Goal: Task Accomplishment & Management: Use online tool/utility

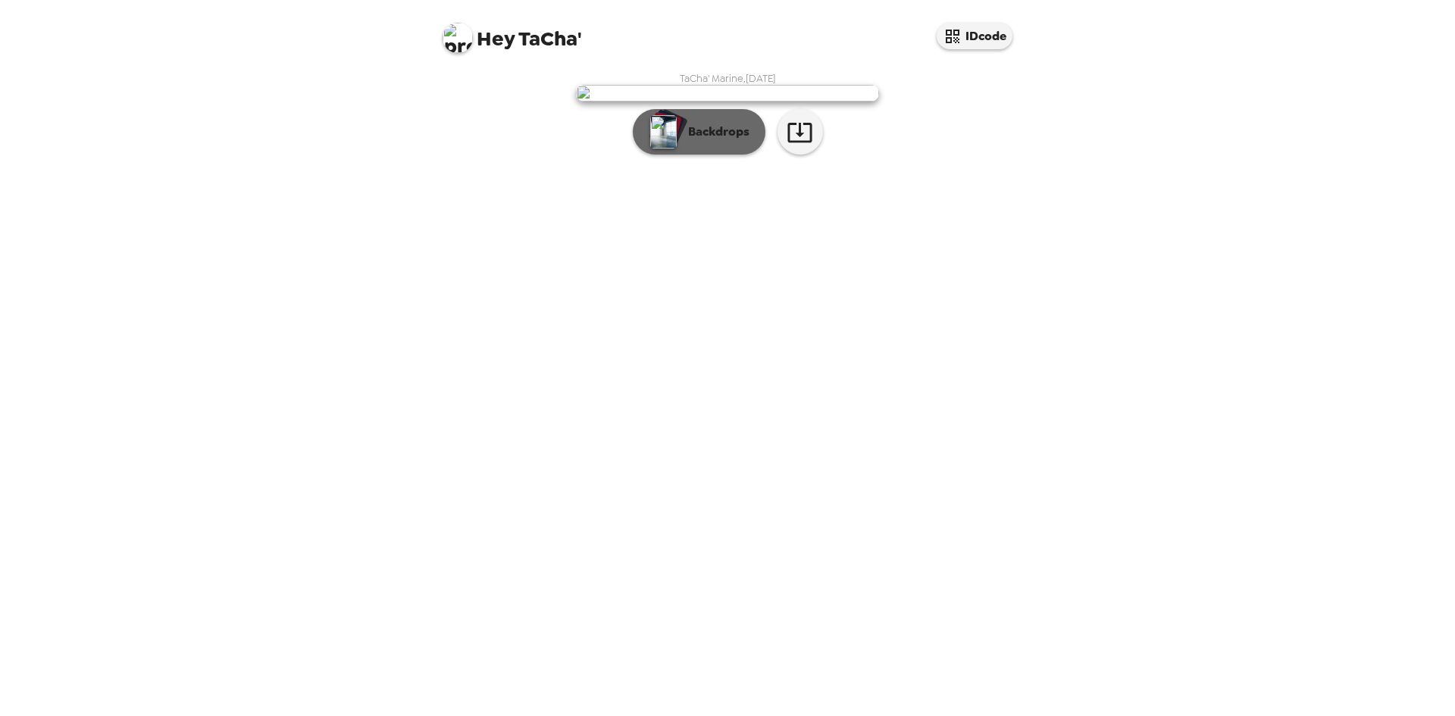
click at [708, 141] on p "Backdrops" at bounding box center [714, 132] width 69 height 18
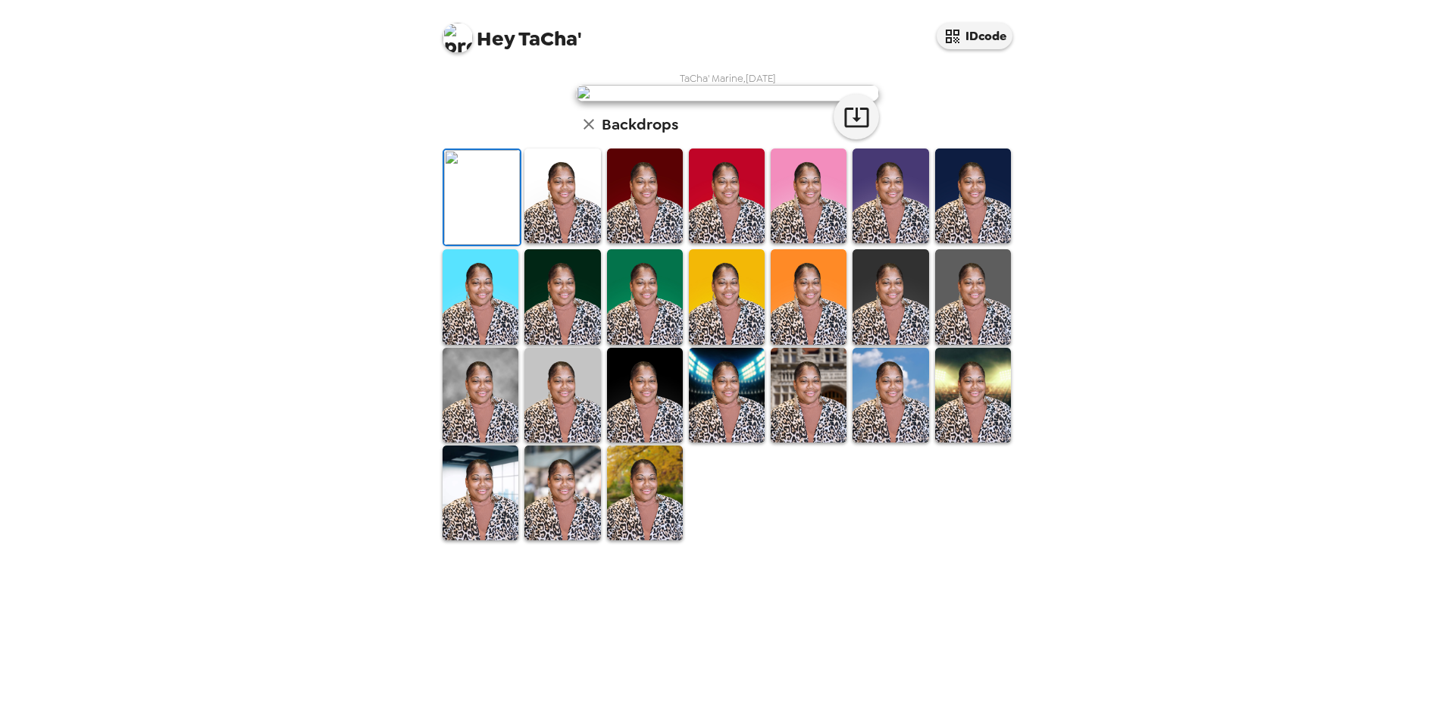
click at [555, 243] on img at bounding box center [562, 196] width 76 height 95
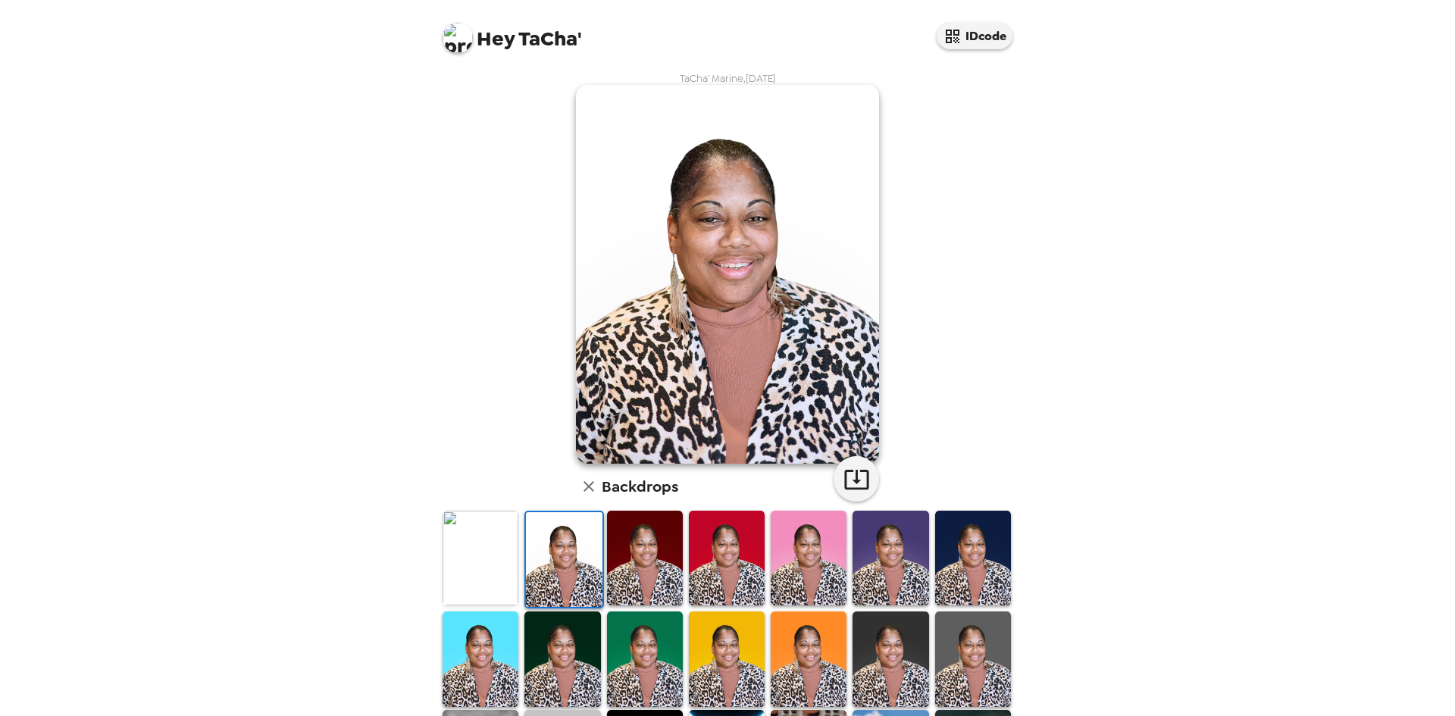
click at [618, 554] on img at bounding box center [645, 558] width 76 height 95
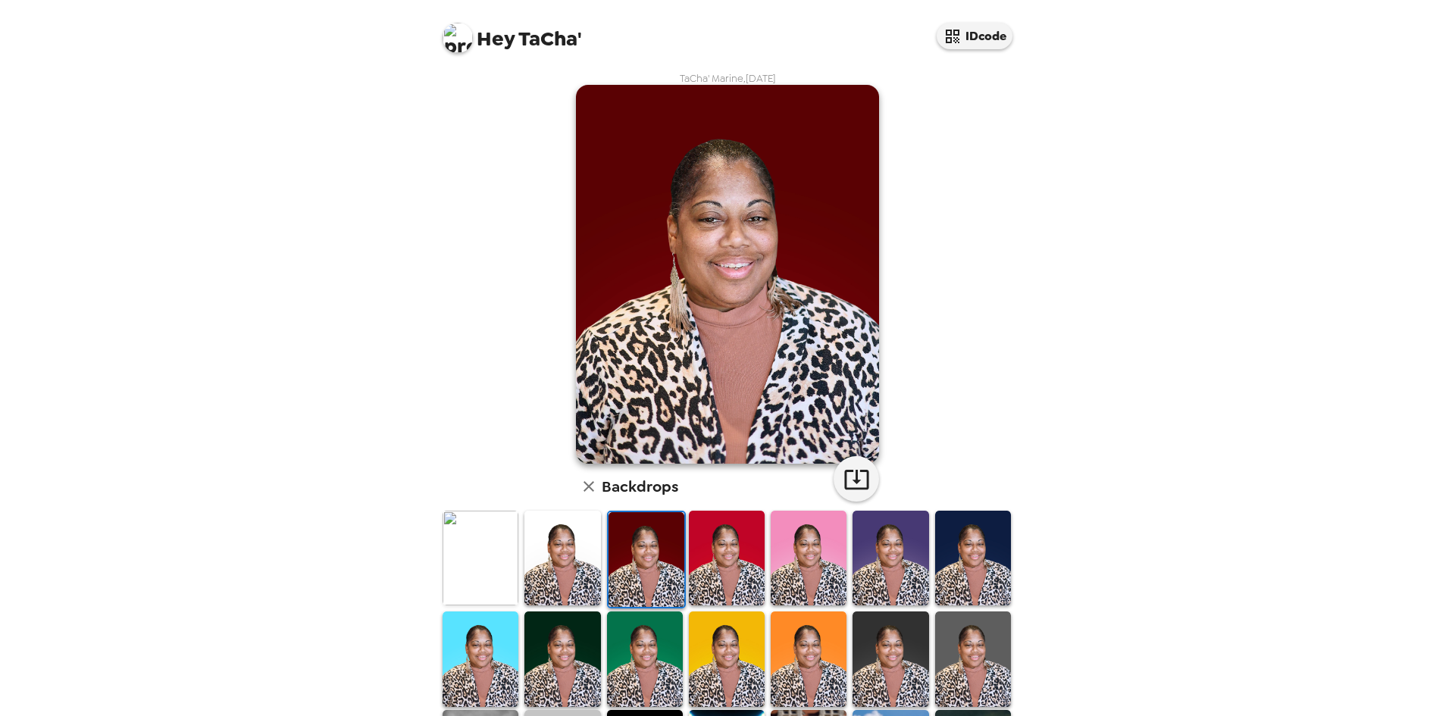
click at [680, 556] on div at bounding box center [646, 560] width 79 height 98
click at [705, 556] on img at bounding box center [727, 558] width 76 height 95
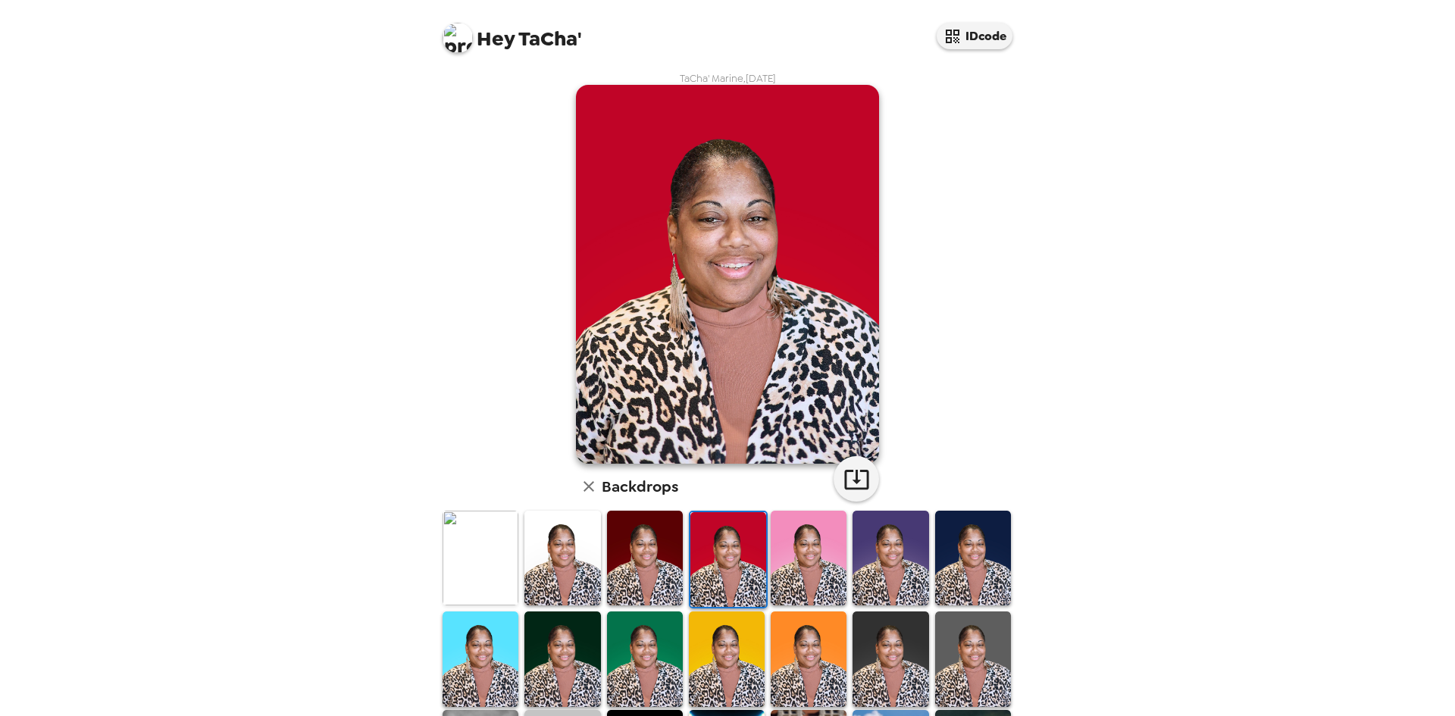
click at [784, 547] on img at bounding box center [809, 558] width 76 height 95
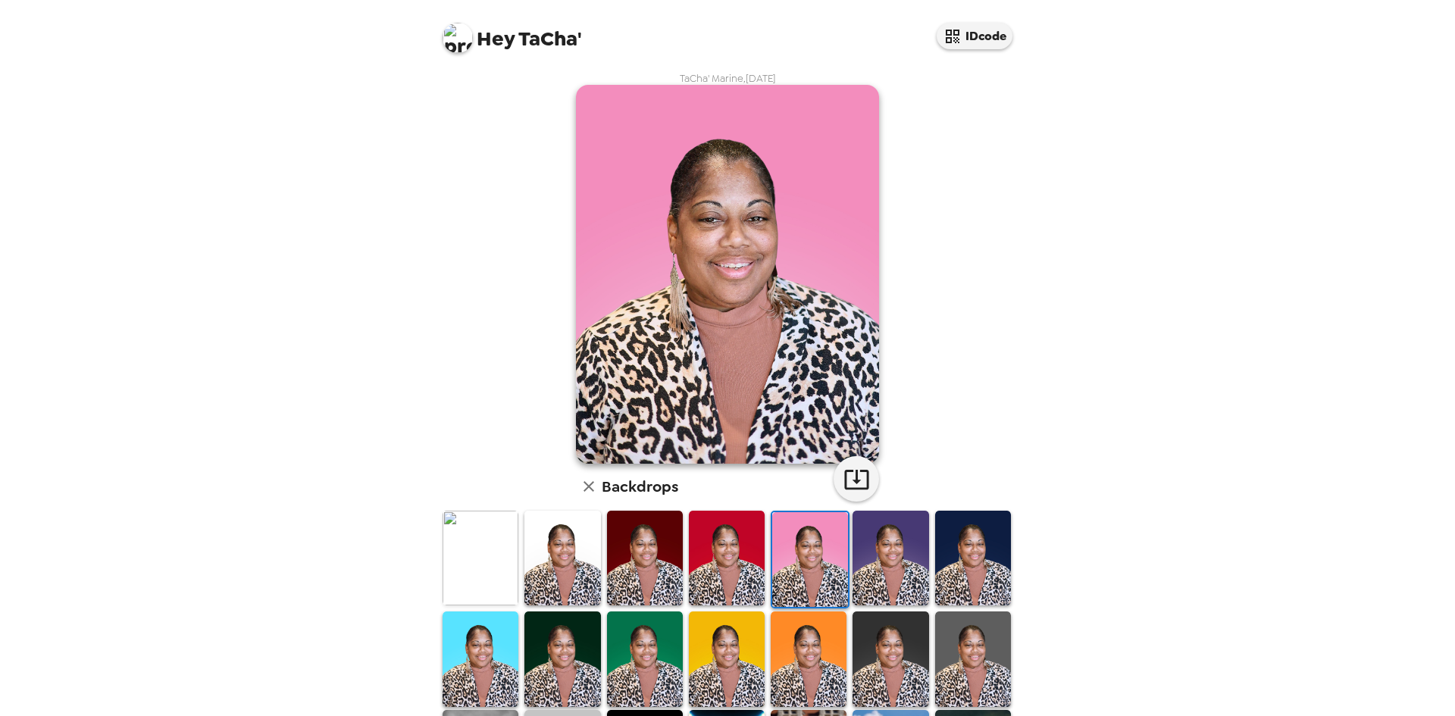
click at [877, 543] on img at bounding box center [890, 558] width 76 height 95
